Goal: Task Accomplishment & Management: Use online tool/utility

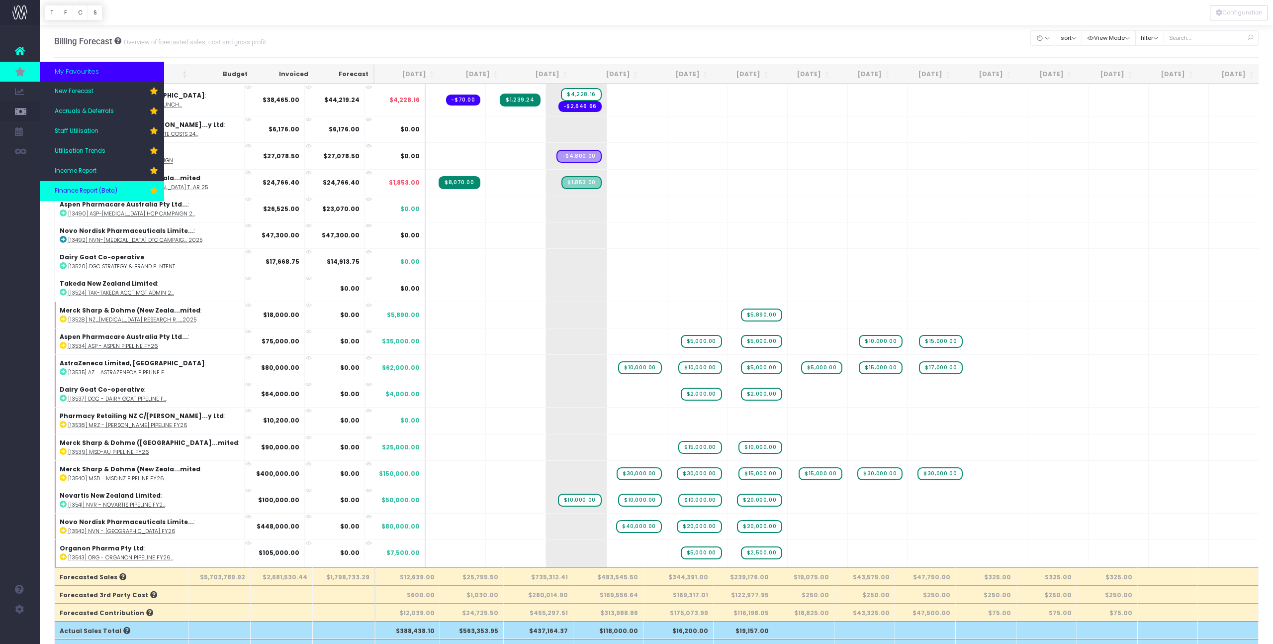
click at [119, 186] on link "Finance Report (Beta)" at bounding box center [102, 191] width 124 height 20
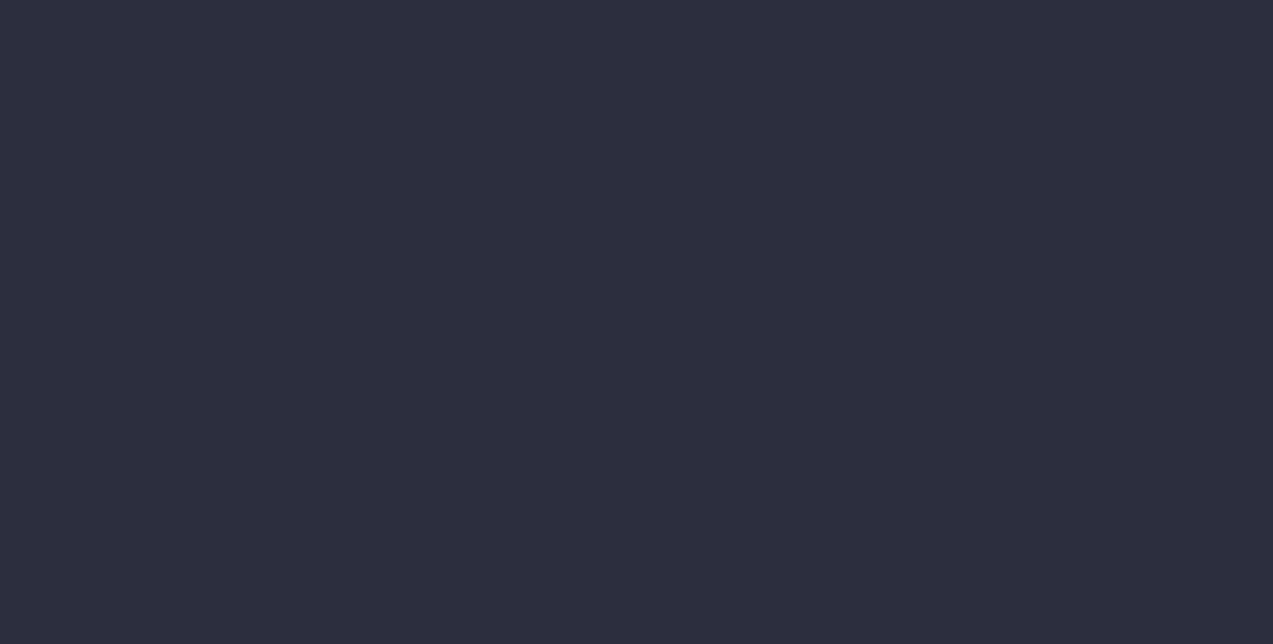
select select "finances"
select select "job"
select select "revrec"
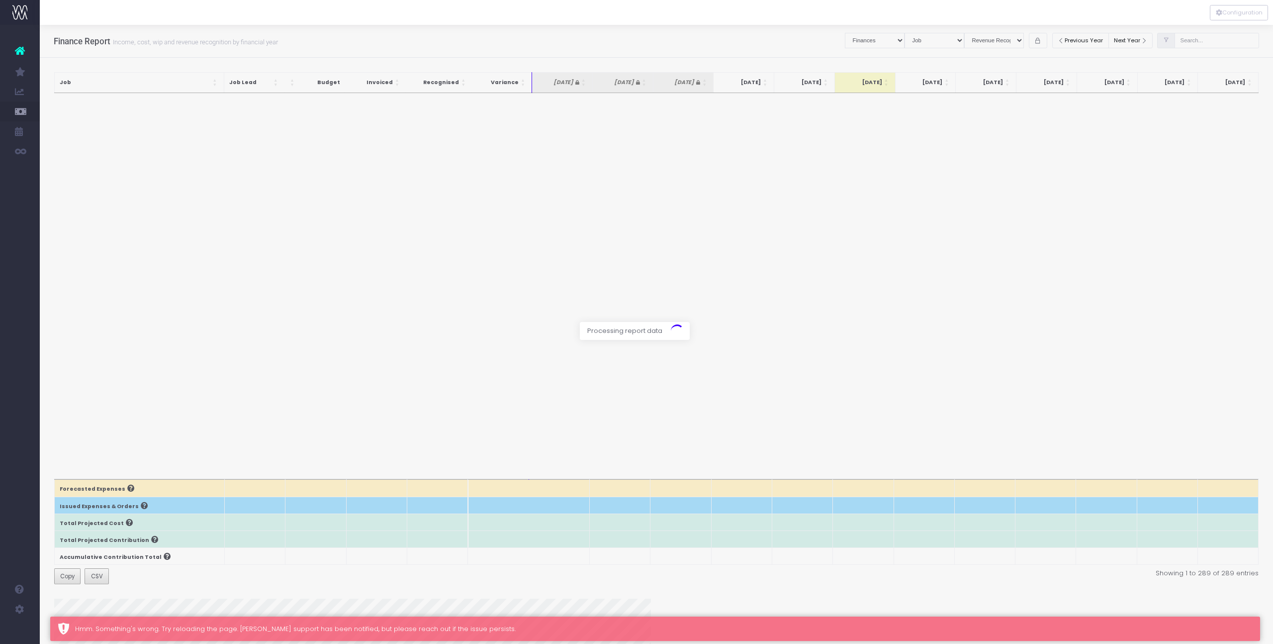
click at [886, 41] on div at bounding box center [636, 322] width 1273 height 644
click at [927, 39] on div at bounding box center [636, 322] width 1273 height 644
